Goal: Information Seeking & Learning: Learn about a topic

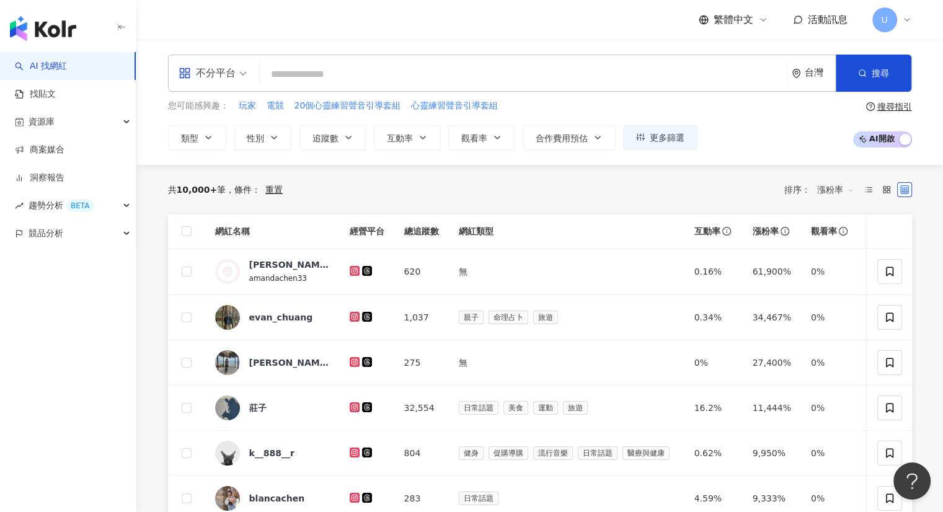
click at [871, 110] on icon "question-circle" at bounding box center [870, 106] width 9 height 9
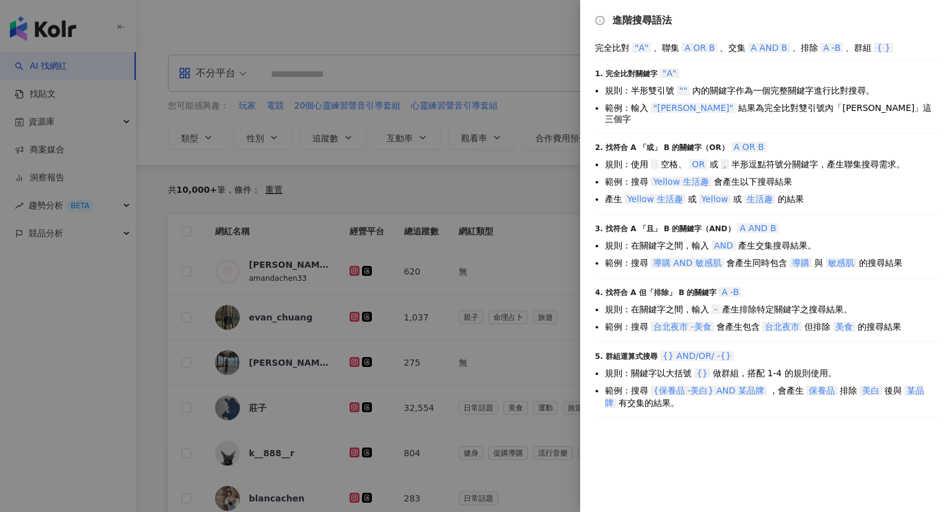
click at [526, 30] on div at bounding box center [476, 256] width 952 height 512
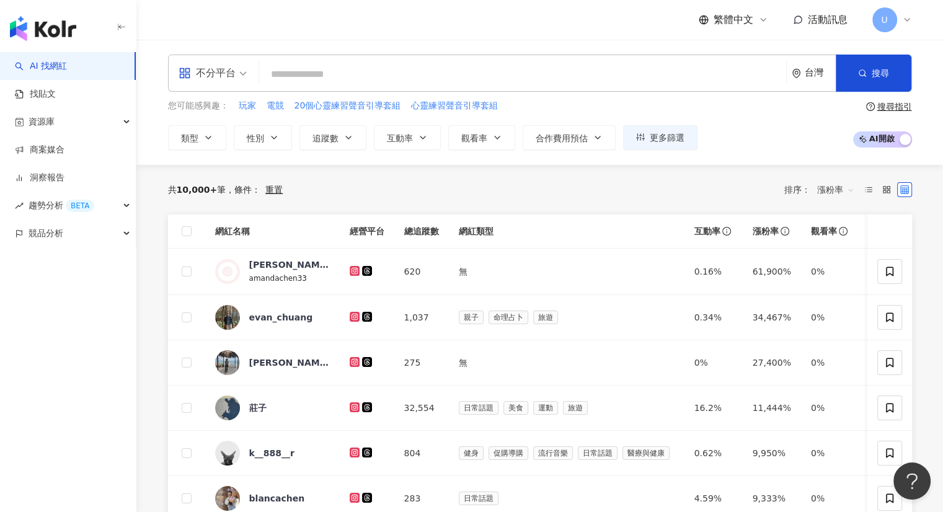
click at [870, 102] on icon "question-circle" at bounding box center [870, 106] width 9 height 9
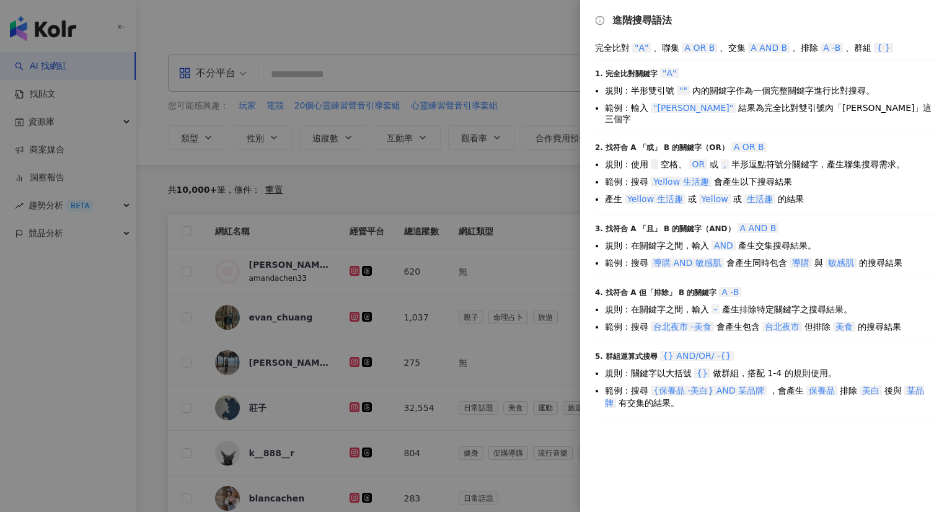
click at [513, 177] on div at bounding box center [476, 256] width 952 height 512
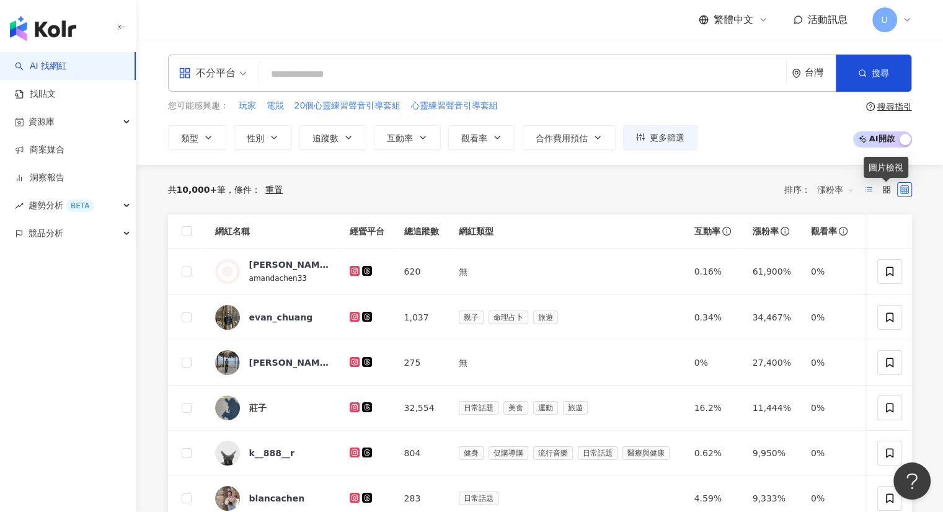
click at [872, 189] on icon at bounding box center [868, 189] width 9 height 9
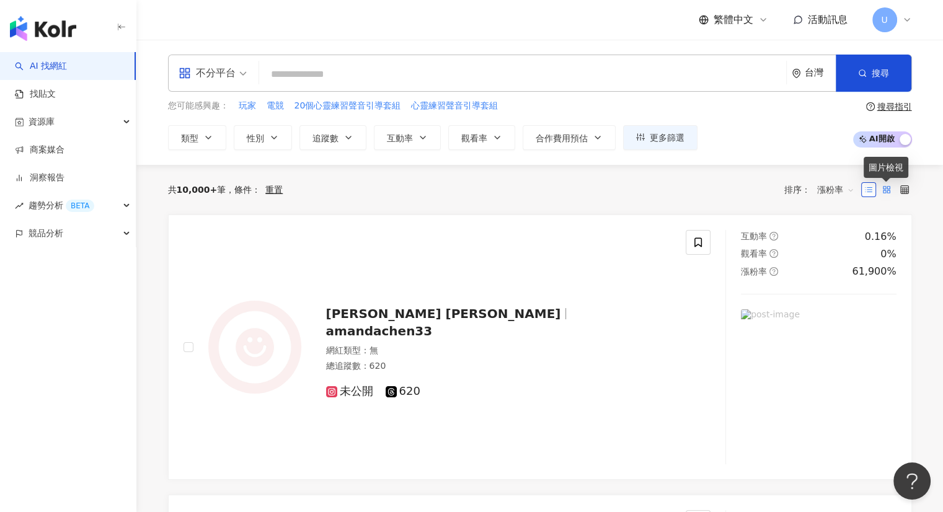
click at [884, 192] on icon at bounding box center [886, 189] width 9 height 9
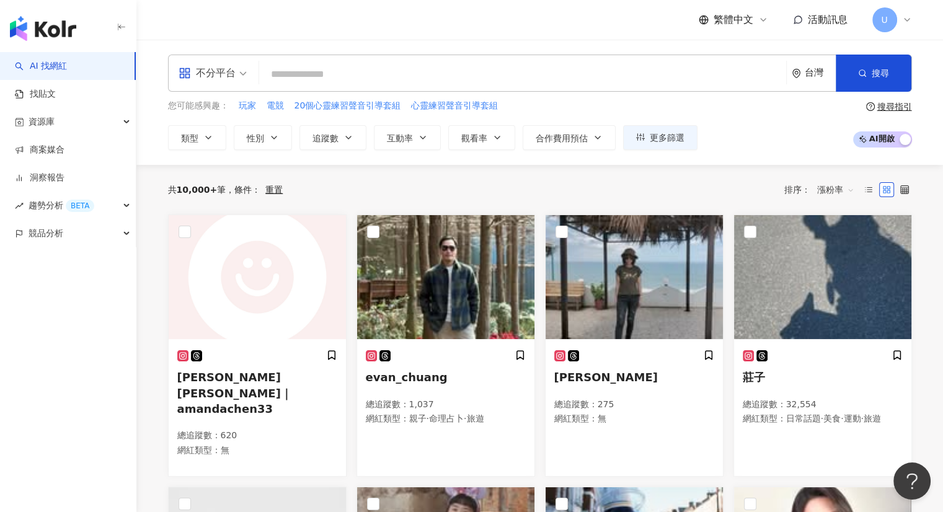
click at [63, 32] on img "button" at bounding box center [43, 28] width 66 height 25
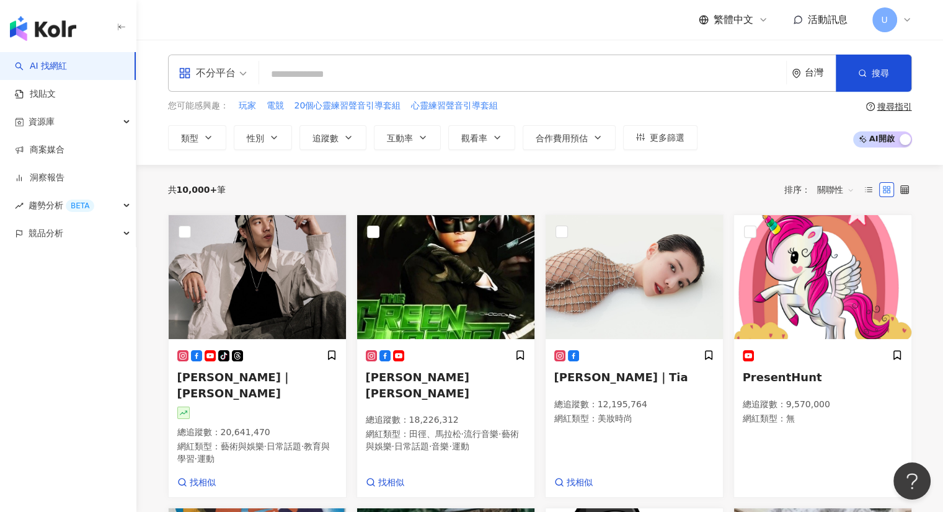
click at [286, 64] on input "search" at bounding box center [522, 75] width 517 height 24
click at [218, 136] on button "類型" at bounding box center [197, 137] width 58 height 25
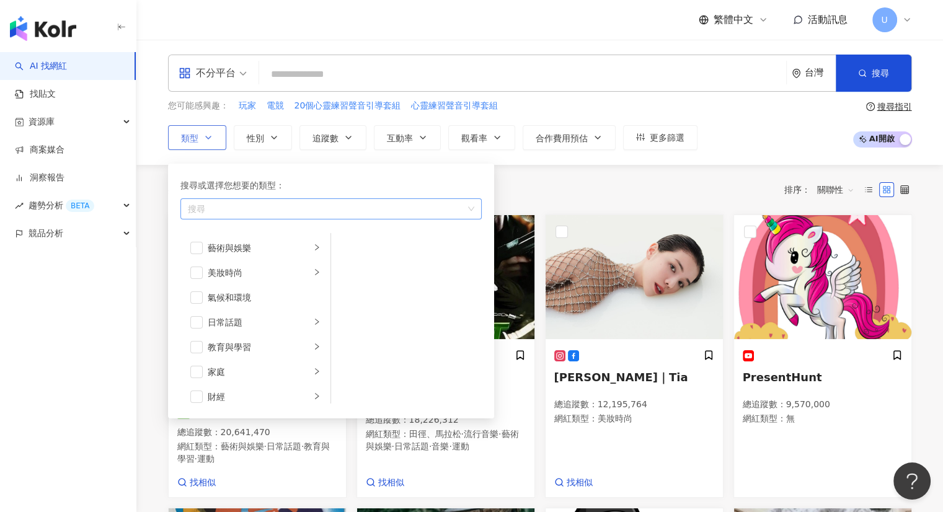
click at [223, 216] on div "搜尋" at bounding box center [330, 208] width 301 height 21
click at [206, 262] on li "美妝時尚" at bounding box center [255, 272] width 145 height 25
click at [343, 251] on span "button" at bounding box center [347, 248] width 12 height 12
click at [213, 210] on span "保養" at bounding box center [200, 209] width 35 height 12
click at [214, 206] on span "保養" at bounding box center [200, 209] width 35 height 12
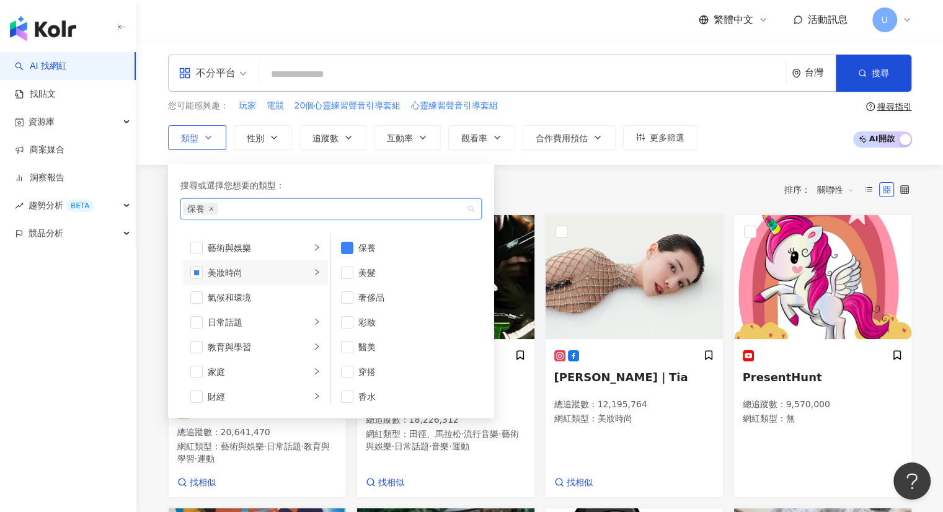
click at [212, 210] on icon "close" at bounding box center [211, 209] width 4 height 4
click at [196, 278] on li "美妝時尚" at bounding box center [255, 272] width 145 height 25
drag, startPoint x: 195, startPoint y: 324, endPoint x: 263, endPoint y: 320, distance: 67.6
click at [195, 324] on span "button" at bounding box center [196, 322] width 12 height 12
click at [194, 325] on span "button" at bounding box center [196, 322] width 12 height 12
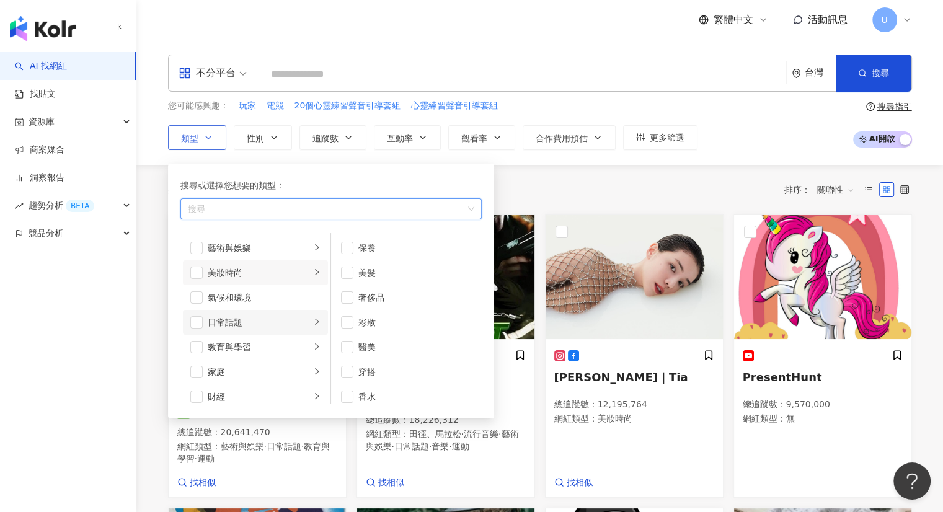
click at [312, 321] on li "日常話題" at bounding box center [255, 322] width 145 height 25
click at [193, 325] on span "button" at bounding box center [196, 322] width 12 height 12
